Goal: Navigation & Orientation: Go to known website

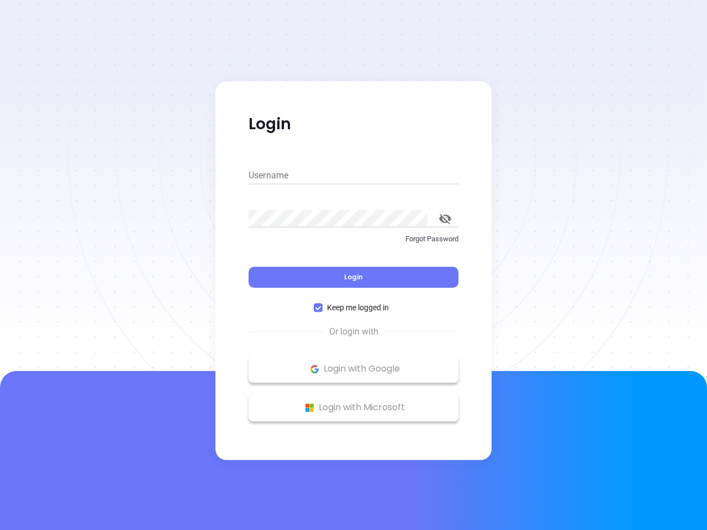
click at [354, 265] on div "Login" at bounding box center [354, 271] width 210 height 34
click at [354, 176] on input "Username" at bounding box center [354, 176] width 210 height 18
click at [445, 219] on icon "toggle password visibility" at bounding box center [445, 219] width 12 height 10
click at [354, 277] on span "Login" at bounding box center [353, 276] width 19 height 9
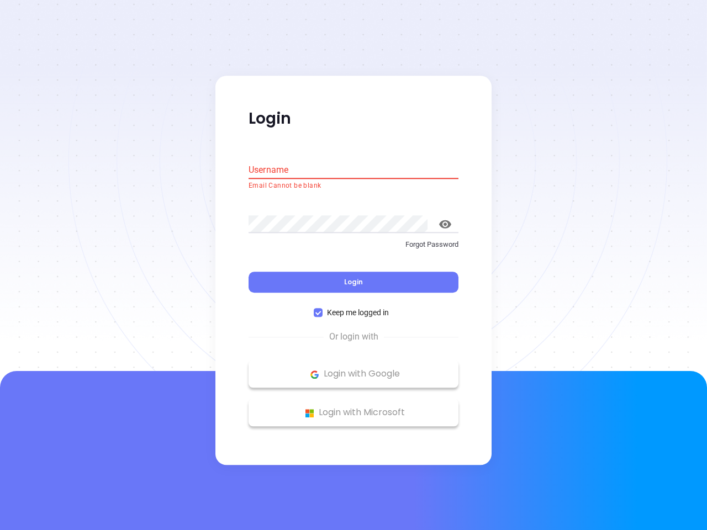
click at [354, 308] on span "Keep me logged in" at bounding box center [358, 313] width 71 height 12
click at [323, 309] on input "Keep me logged in" at bounding box center [318, 313] width 9 height 9
checkbox input "false"
click at [354, 369] on p "Login with Google" at bounding box center [353, 374] width 199 height 17
click at [354, 408] on p "Login with Microsoft" at bounding box center [353, 413] width 199 height 17
